Goal: Task Accomplishment & Management: Manage account settings

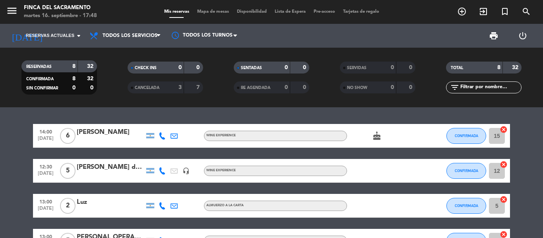
click at [164, 136] on icon at bounding box center [162, 135] width 7 height 7
click at [179, 123] on span at bounding box center [182, 123] width 6 height 6
click at [162, 203] on icon at bounding box center [162, 206] width 7 height 7
click at [179, 190] on span at bounding box center [182, 193] width 6 height 6
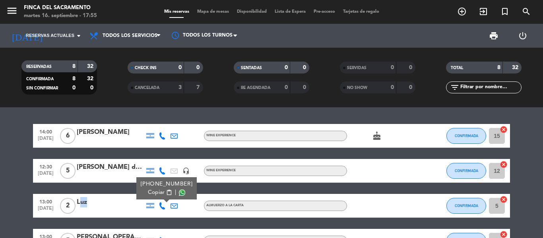
drag, startPoint x: 78, startPoint y: 204, endPoint x: 92, endPoint y: 210, distance: 15.2
click at [92, 210] on div "Luz" at bounding box center [111, 205] width 68 height 17
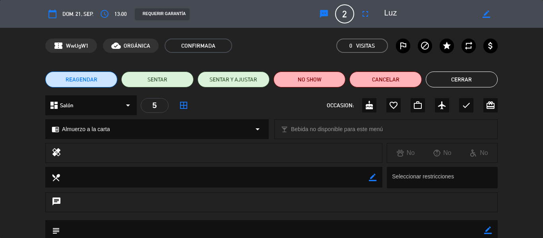
click at [71, 16] on span "dom. 21, sep." at bounding box center [77, 14] width 31 height 9
click at [78, 15] on span "dom. 21, sep." at bounding box center [77, 14] width 31 height 9
click at [366, 13] on icon "fullscreen" at bounding box center [366, 14] width 10 height 10
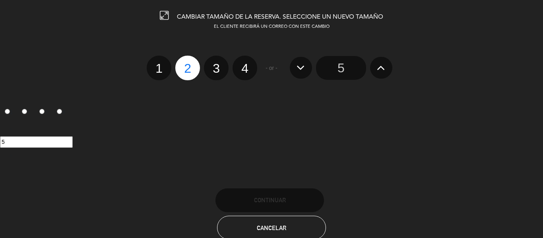
click at [161, 70] on label "1" at bounding box center [159, 68] width 25 height 25
click at [161, 64] on input "1" at bounding box center [158, 61] width 5 height 5
radio input "true"
radio input "false"
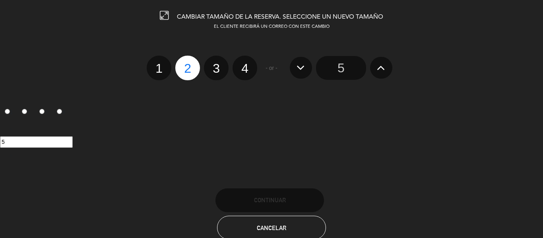
radio input "false"
radio input "true"
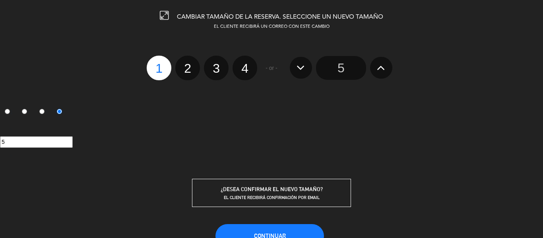
scroll to position [55, 0]
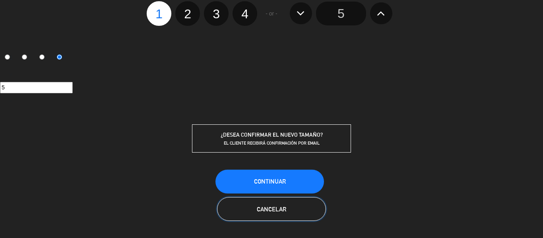
click at [277, 207] on span "Cancelar" at bounding box center [271, 209] width 29 height 7
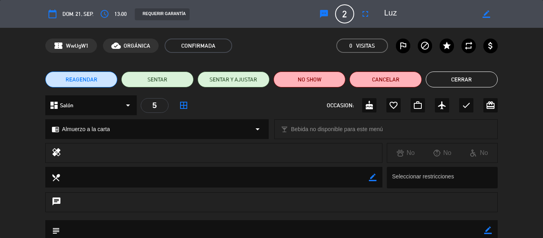
click at [325, 7] on button "sms" at bounding box center [324, 14] width 14 height 14
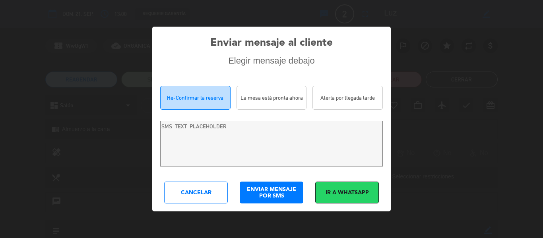
type textarea "Hola [PERSON_NAME]! Estamos escribiendo para re-confirmar su reserva en [GEOGRA…"
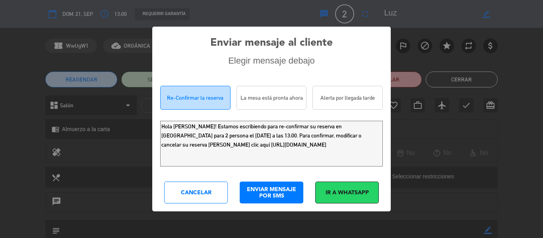
click at [198, 188] on div "Cancelar" at bounding box center [196, 193] width 64 height 22
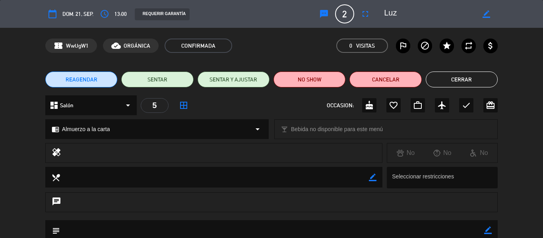
click at [81, 14] on span "dom. 21, sep." at bounding box center [77, 14] width 31 height 9
click at [55, 15] on icon "calendar_today" at bounding box center [53, 14] width 10 height 10
click at [56, 5] on div "calendar_today dom. 21, sep. access_time 13:00 REQUERIR GARANTÍA sms 2 [PERSON_…" at bounding box center [271, 13] width 453 height 19
click at [101, 12] on icon "access_time" at bounding box center [105, 14] width 10 height 10
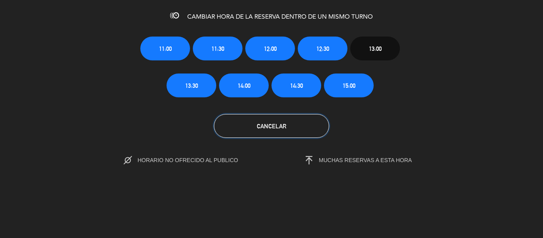
click at [279, 134] on button "Cancelar" at bounding box center [271, 126] width 115 height 24
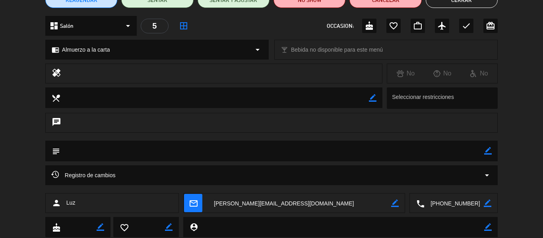
scroll to position [0, 0]
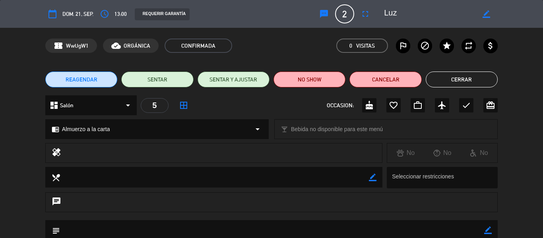
click at [446, 80] on button "Cerrar" at bounding box center [462, 80] width 72 height 16
